Goal: Check status

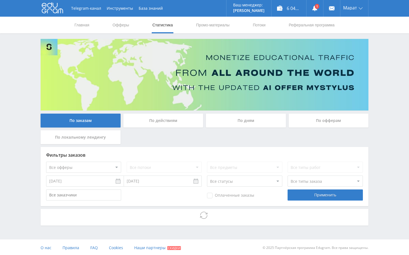
drag, startPoint x: 378, startPoint y: 71, endPoint x: 381, endPoint y: 120, distance: 49.1
click at [378, 72] on div "Telegram-канал Инструменты База знаний Ваш менеджер: [PERSON_NAME] Alex Online …" at bounding box center [204, 128] width 409 height 256
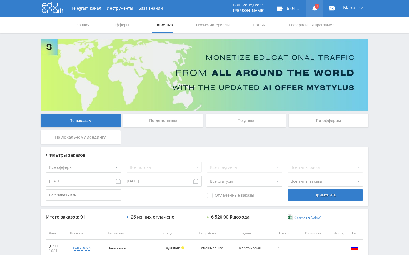
click at [318, 10] on link at bounding box center [315, 8] width 17 height 17
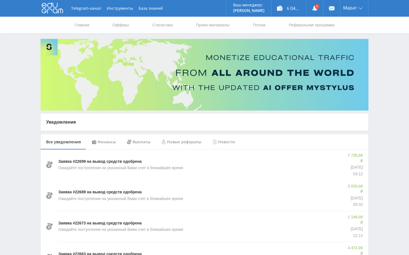
click at [103, 142] on div "Финансы" at bounding box center [103, 142] width 35 height 16
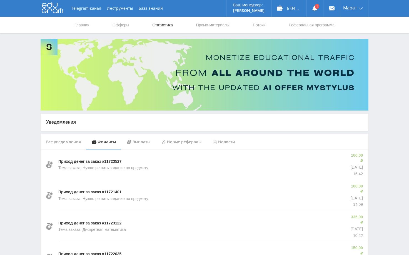
click at [163, 23] on link "Статистика" at bounding box center [163, 25] width 22 height 17
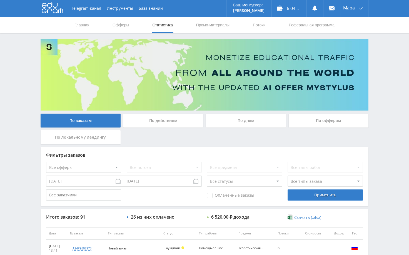
click at [234, 123] on div "По дням" at bounding box center [246, 121] width 80 height 14
click at [0, 0] on input "По дням" at bounding box center [0, 0] width 0 height 0
